Goal: Browse casually

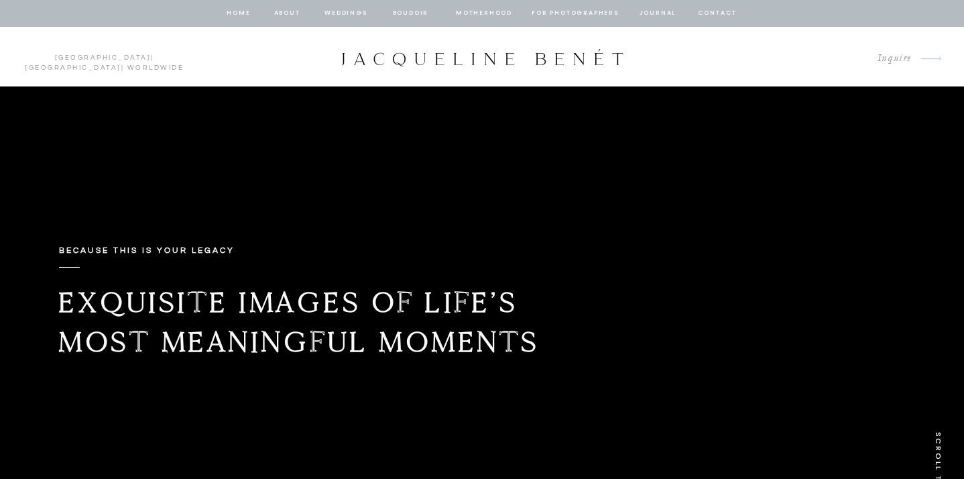
click at [310, 304] on b "Exquisite images of life’s most meaningful moments" at bounding box center [298, 321] width 481 height 75
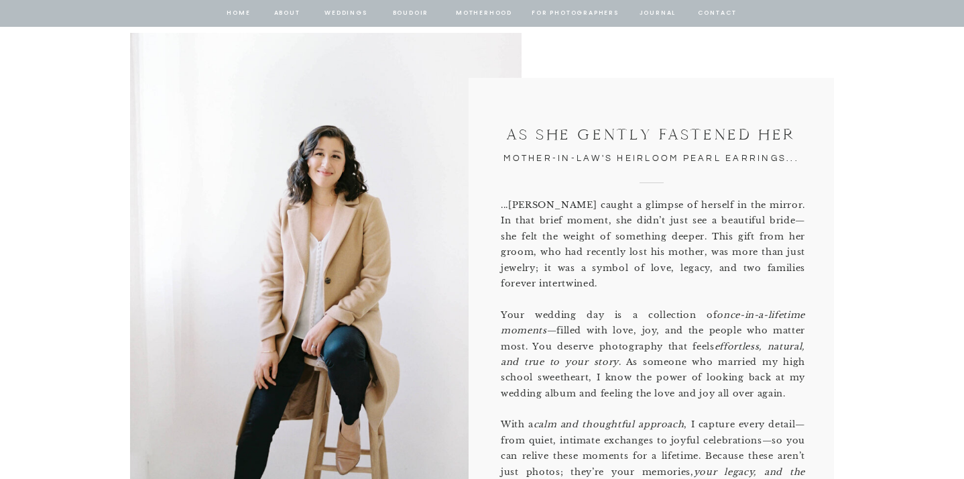
scroll to position [686, 0]
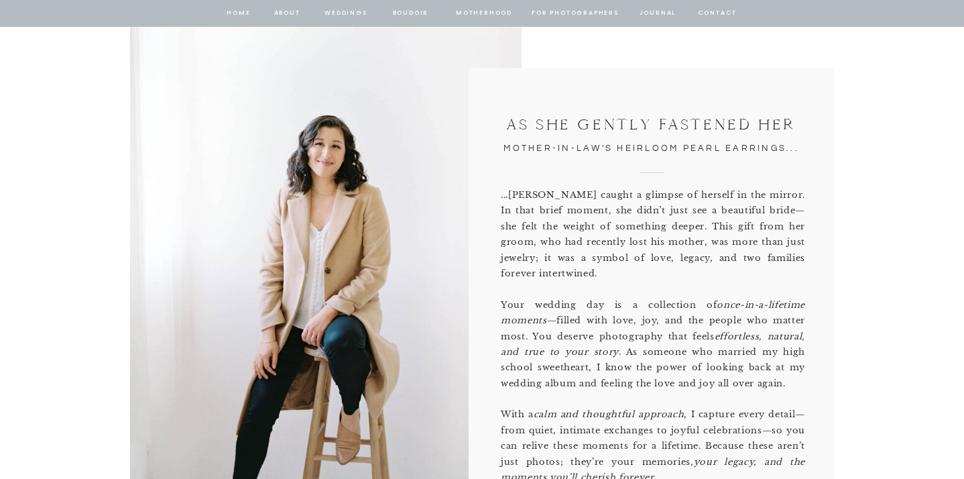
click at [581, 220] on p "...Stephanie caught a glimpse of herself in the mirror. In that brief moment, s…" at bounding box center [653, 333] width 304 height 292
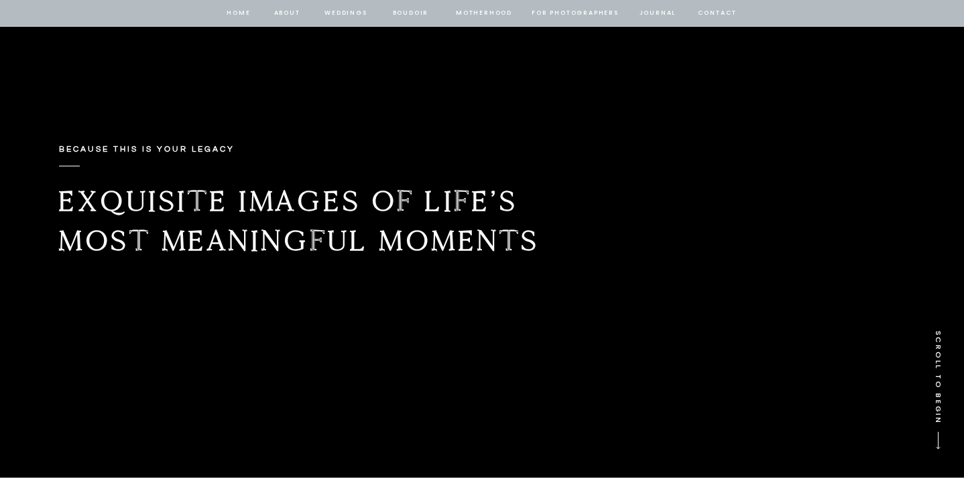
scroll to position [0, 0]
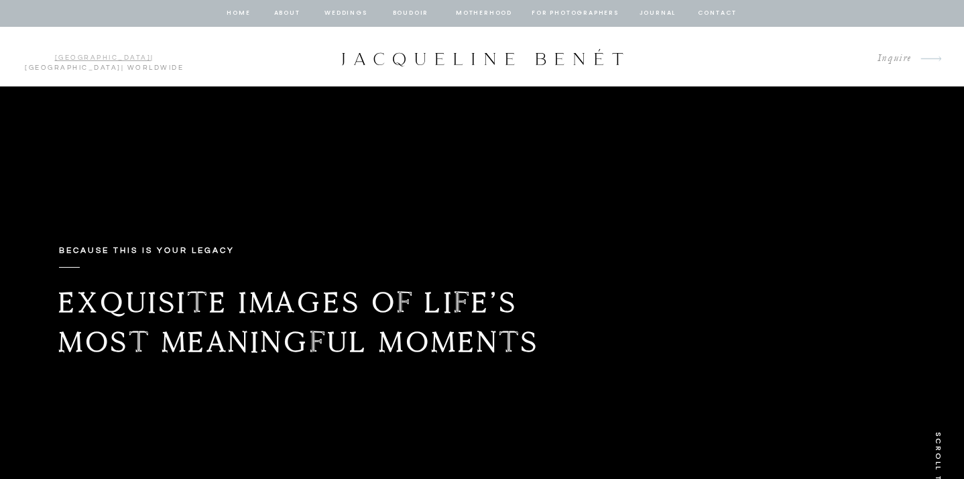
click at [55, 56] on link "[GEOGRAPHIC_DATA]" at bounding box center [103, 57] width 97 height 7
click at [103, 64] on link "[GEOGRAPHIC_DATA]" at bounding box center [73, 67] width 97 height 7
drag, startPoint x: 283, startPoint y: 171, endPoint x: 245, endPoint y: 172, distance: 38.2
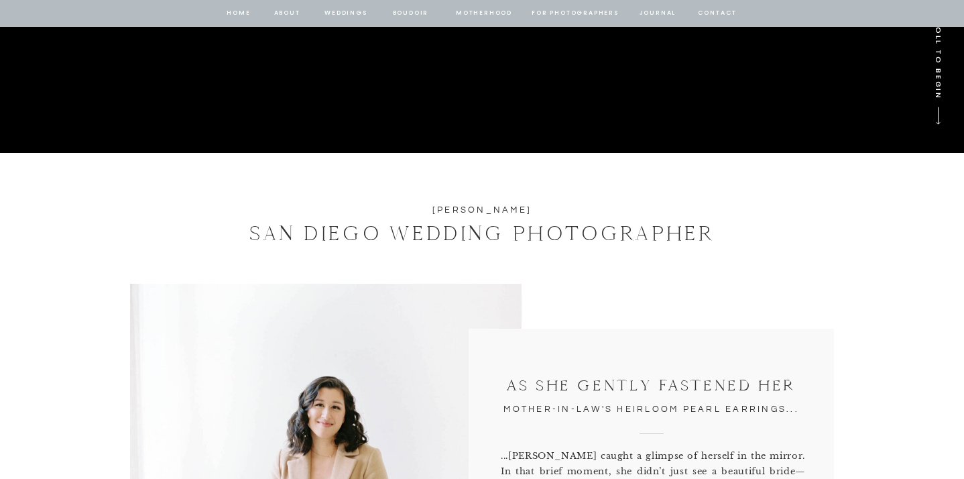
scroll to position [426, 0]
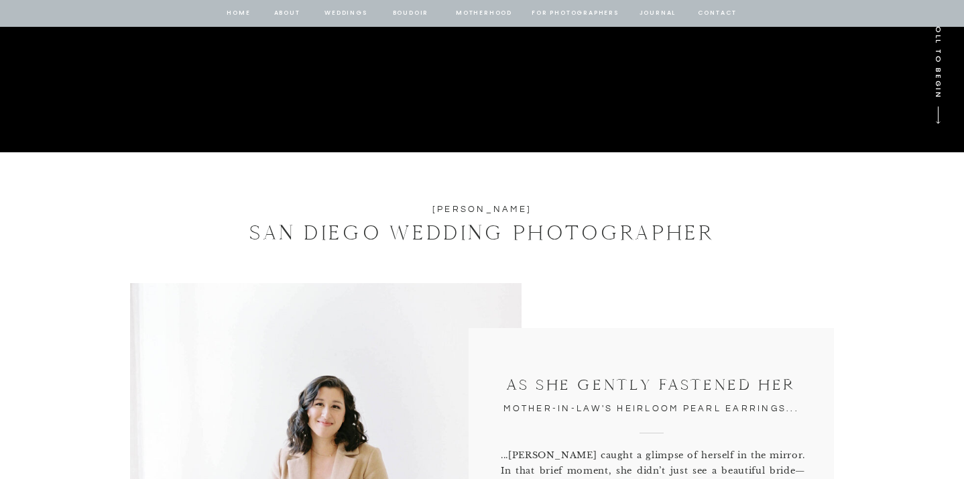
click at [416, 236] on h1 "SAN DIEGO WEDDING PHOTOGRAPHER" at bounding box center [482, 233] width 523 height 32
click at [491, 208] on h2 "[PERSON_NAME]" at bounding box center [482, 209] width 256 height 15
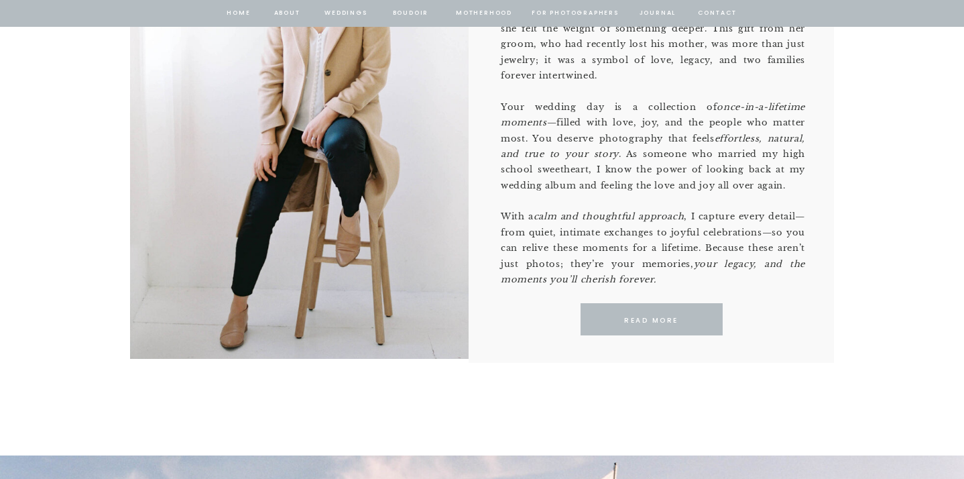
scroll to position [885, 0]
click at [637, 318] on p "READ MORE" at bounding box center [651, 320] width 123 height 12
click at [656, 317] on p "READ MORE" at bounding box center [651, 320] width 123 height 12
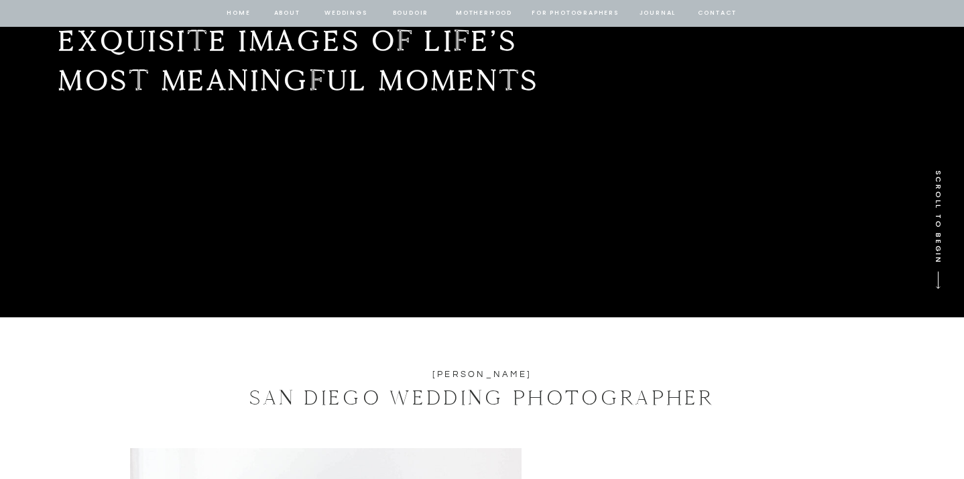
scroll to position [242, 0]
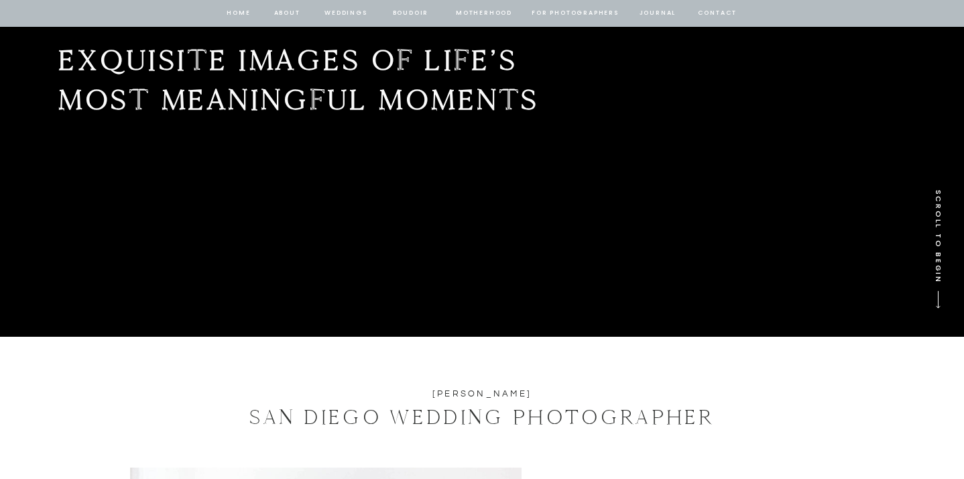
click at [238, 13] on nav "home" at bounding box center [238, 13] width 25 height 12
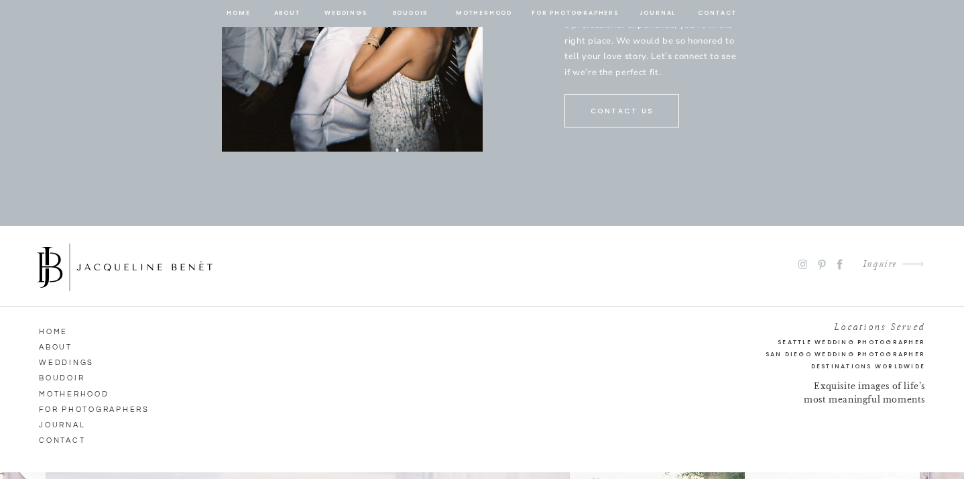
scroll to position [7238, 0]
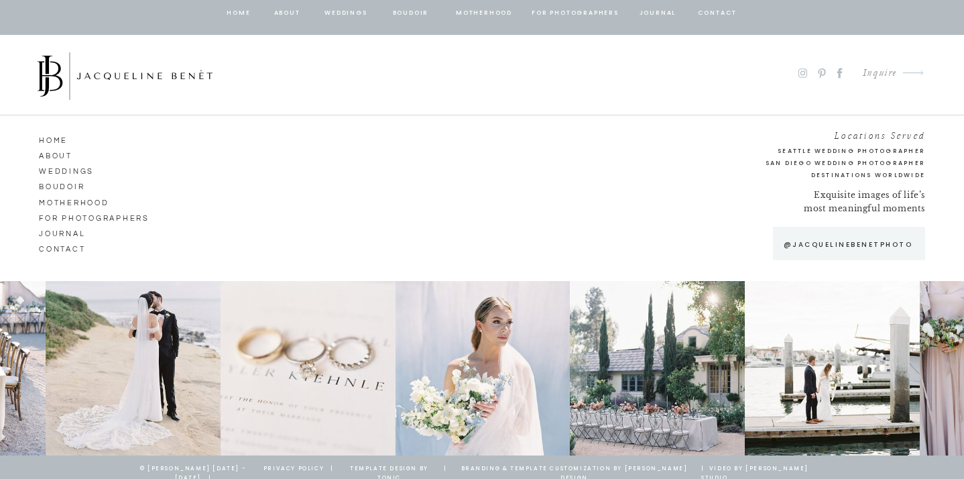
click at [388, 467] on p "template design by tonic" at bounding box center [389, 470] width 99 height 12
click at [537, 467] on p "branding & template customization by [PERSON_NAME] design" at bounding box center [574, 470] width 249 height 12
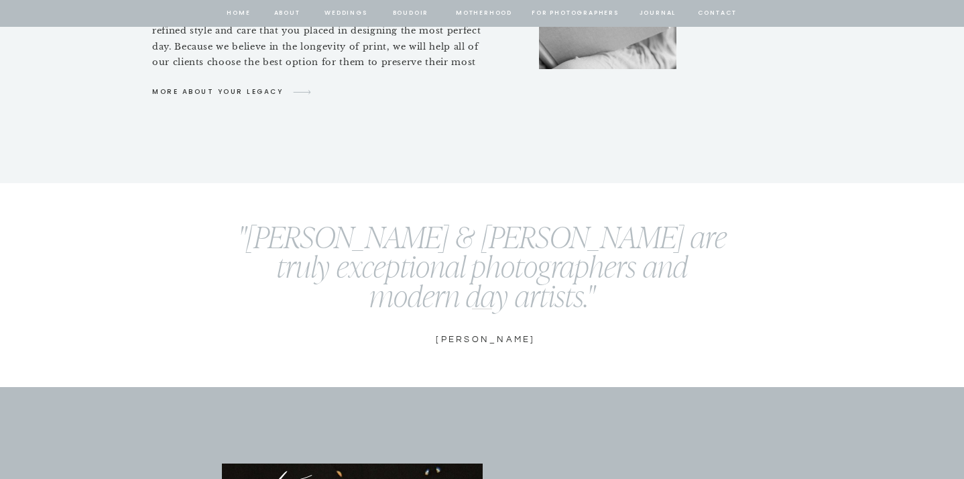
scroll to position [5928, 0]
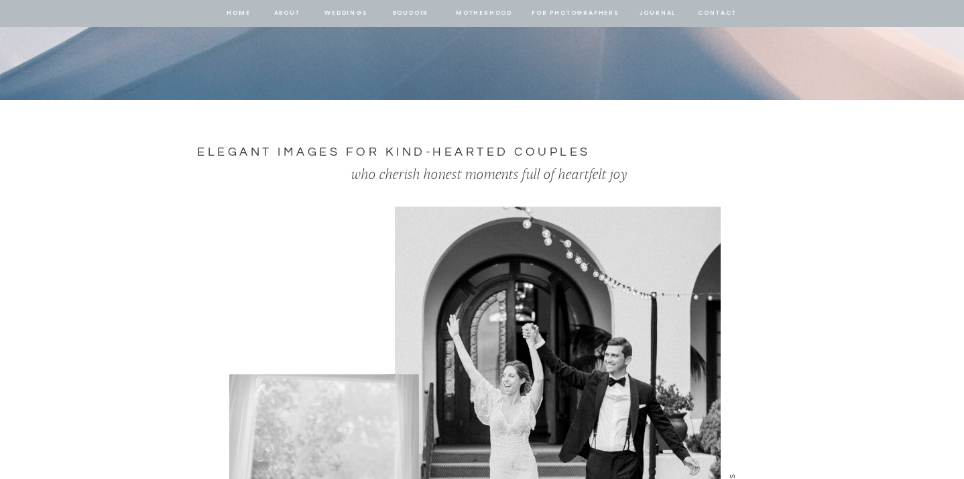
scroll to position [1605, 0]
